Goal: Information Seeking & Learning: Learn about a topic

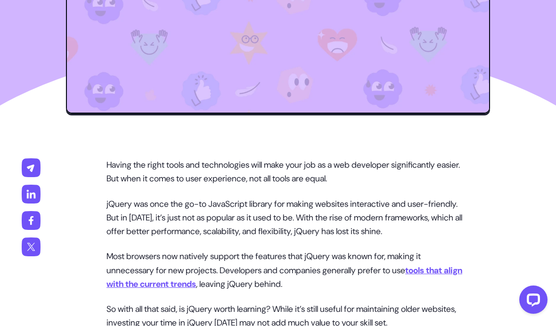
scroll to position [412, 0]
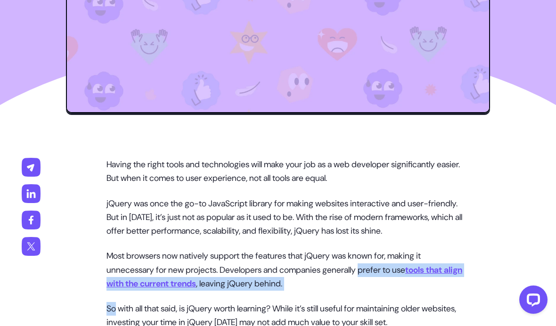
click at [421, 326] on p "So with all that said, is jQuery worth learning? While it’s still useful for ma…" at bounding box center [287, 316] width 362 height 28
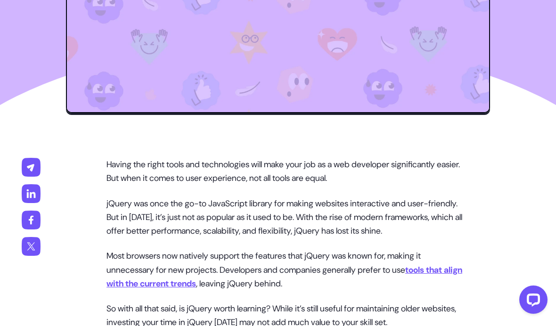
click at [447, 326] on p "So with all that said, is jQuery worth learning? While it’s still useful for ma…" at bounding box center [287, 316] width 362 height 28
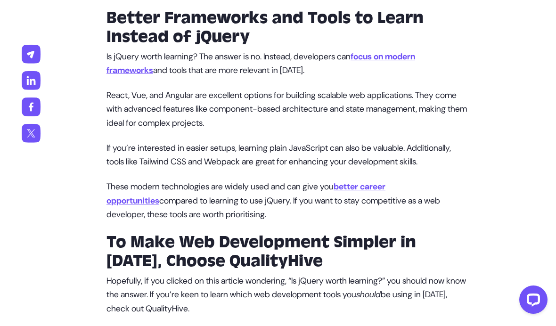
scroll to position [1977, 0]
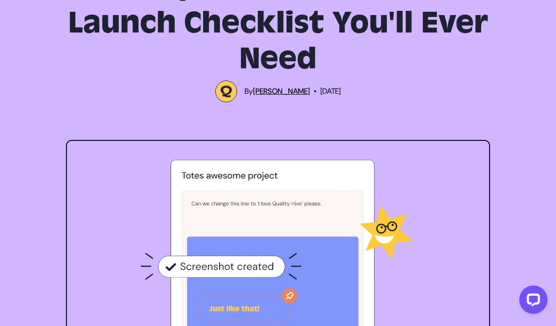
scroll to position [93, 0]
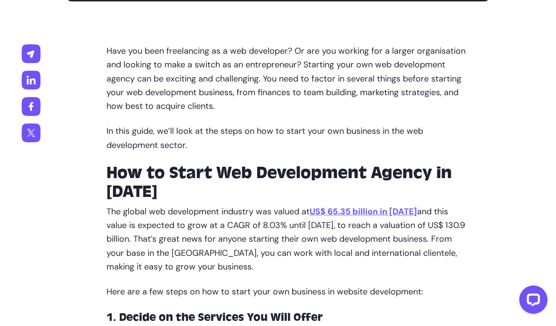
scroll to position [596, 0]
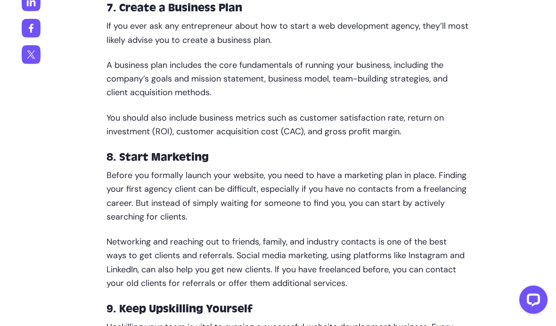
scroll to position [2087, 0]
